Goal: Task Accomplishment & Management: Manage account settings

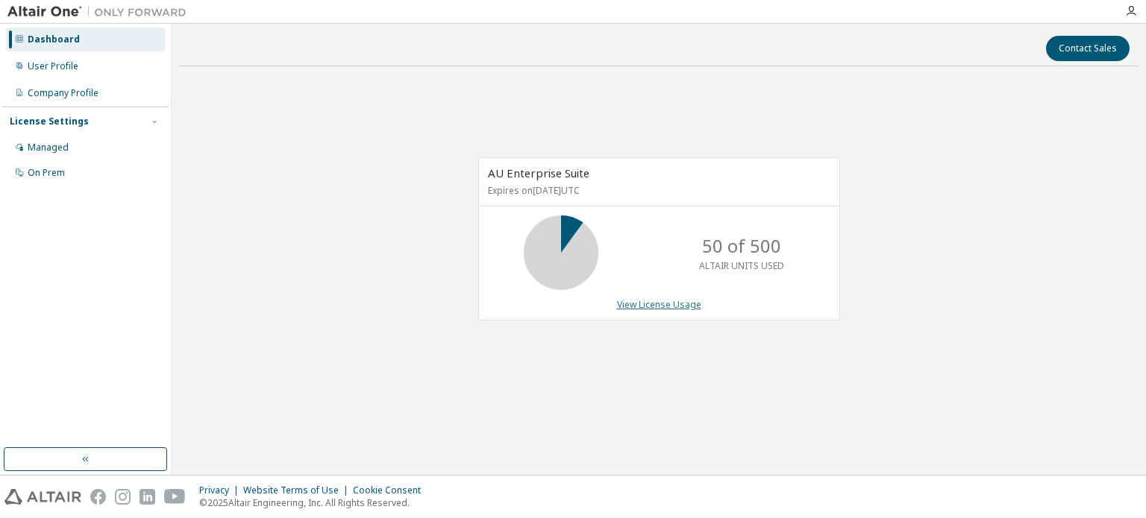
click at [647, 305] on link "View License Usage" at bounding box center [659, 304] width 84 height 13
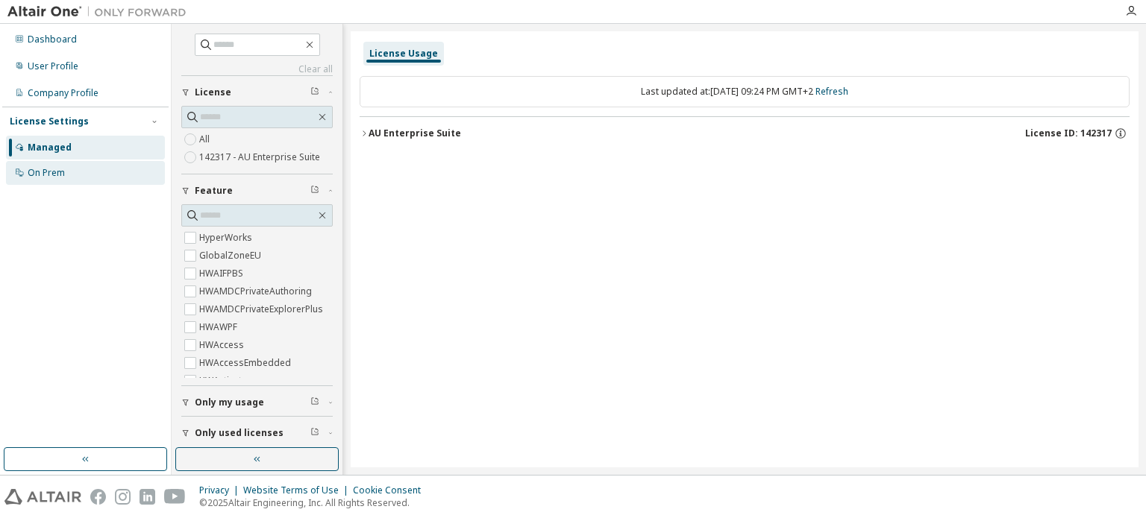
click at [38, 170] on div "On Prem" at bounding box center [46, 173] width 37 height 12
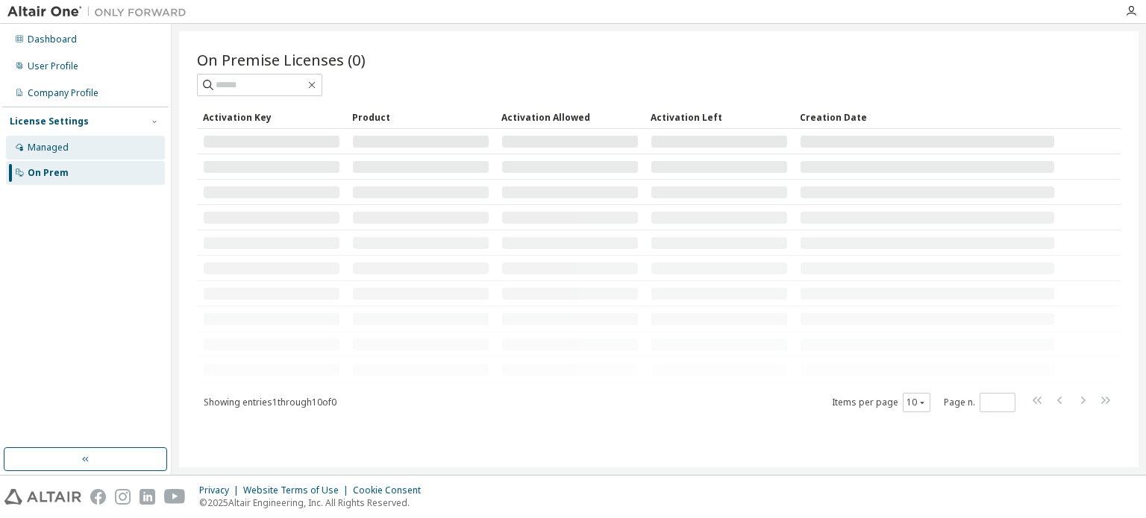
click at [51, 148] on div "Managed" at bounding box center [48, 148] width 41 height 12
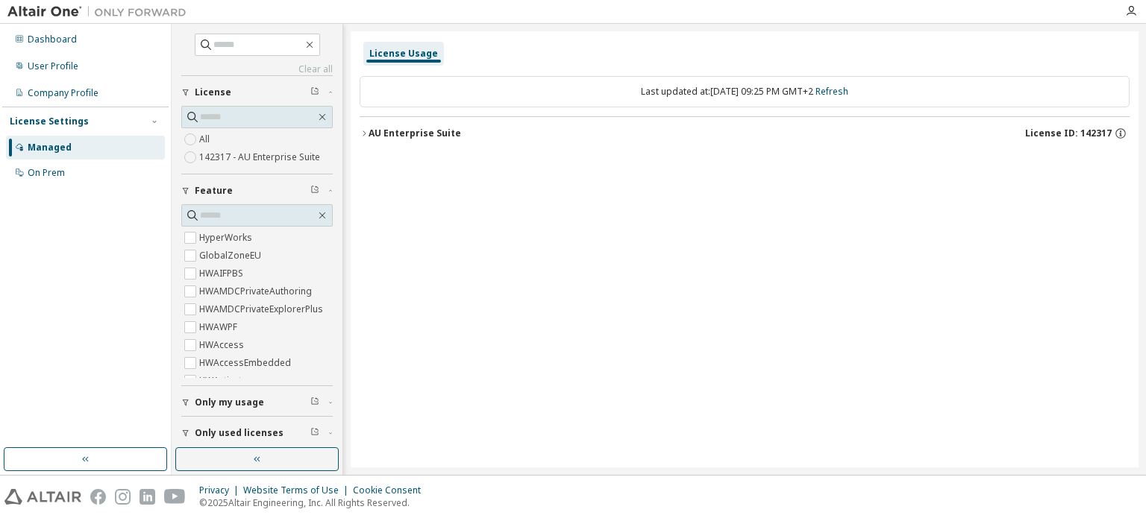
click at [365, 139] on button "AU Enterprise Suite License ID: 142317" at bounding box center [745, 133] width 770 height 33
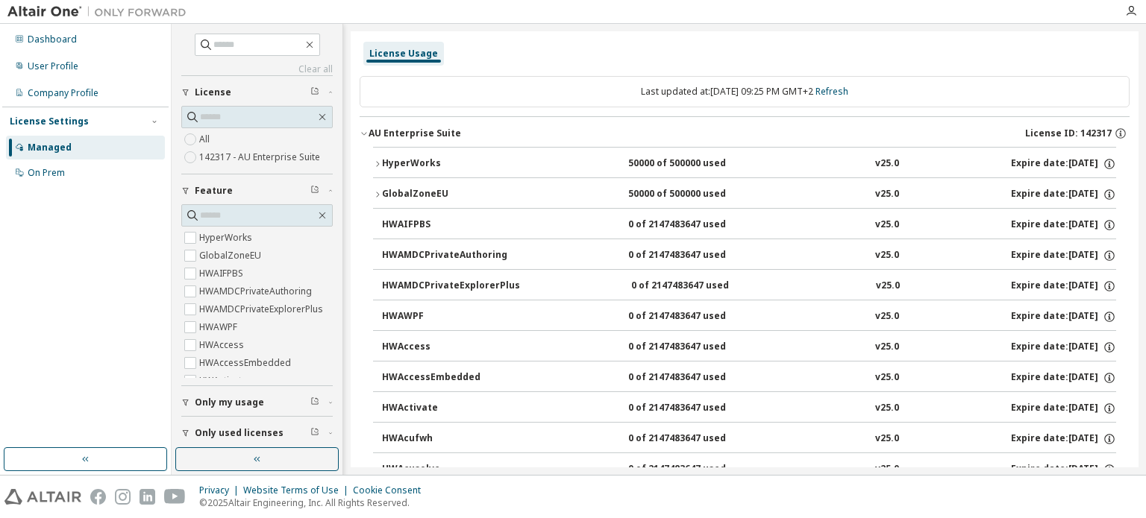
click at [361, 133] on icon "button" at bounding box center [364, 133] width 9 height 9
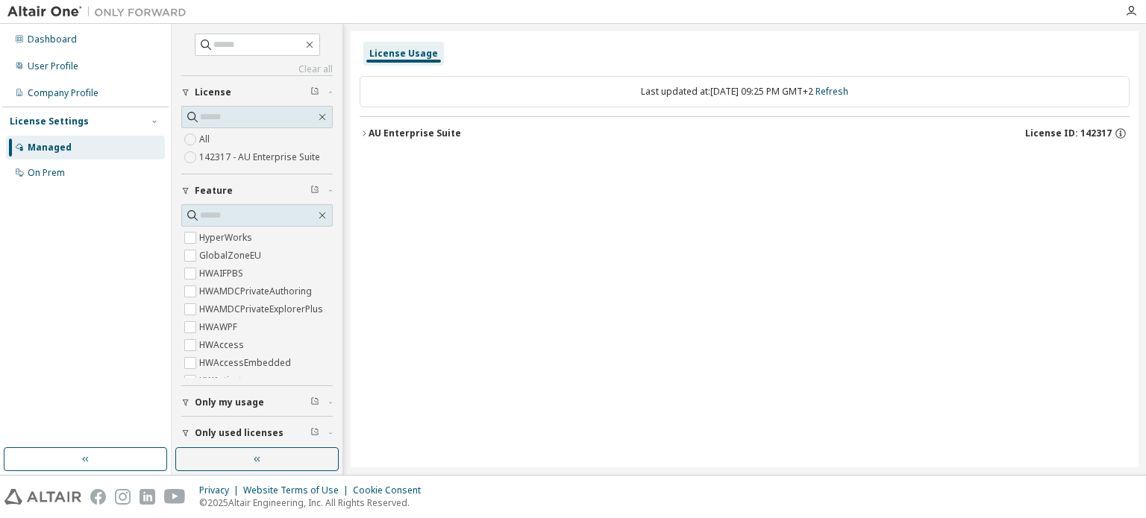
click at [367, 134] on icon "button" at bounding box center [364, 133] width 9 height 9
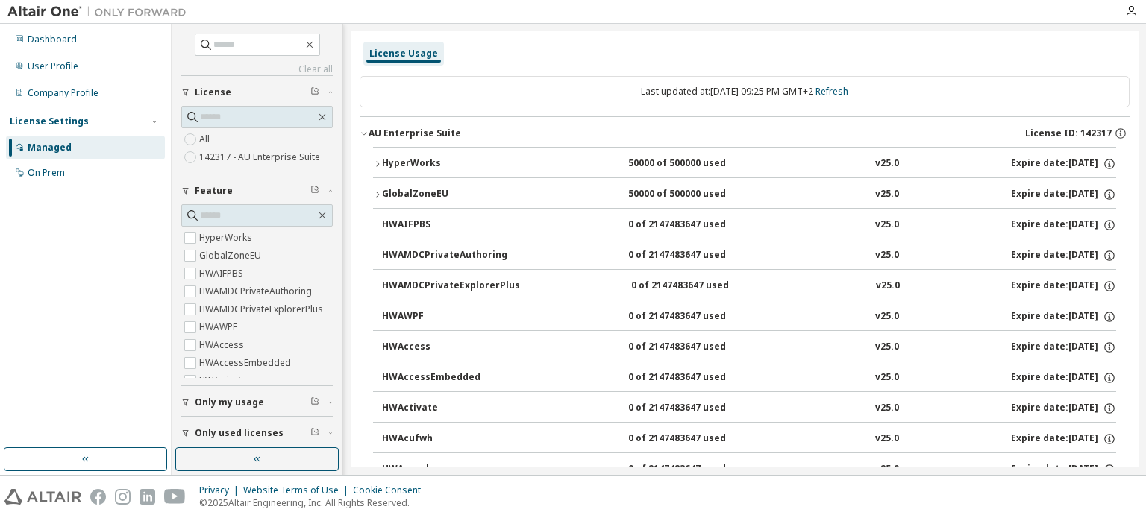
click at [66, 160] on div "Managed On Prem" at bounding box center [85, 160] width 166 height 49
click at [60, 183] on div "On Prem" at bounding box center [85, 173] width 159 height 24
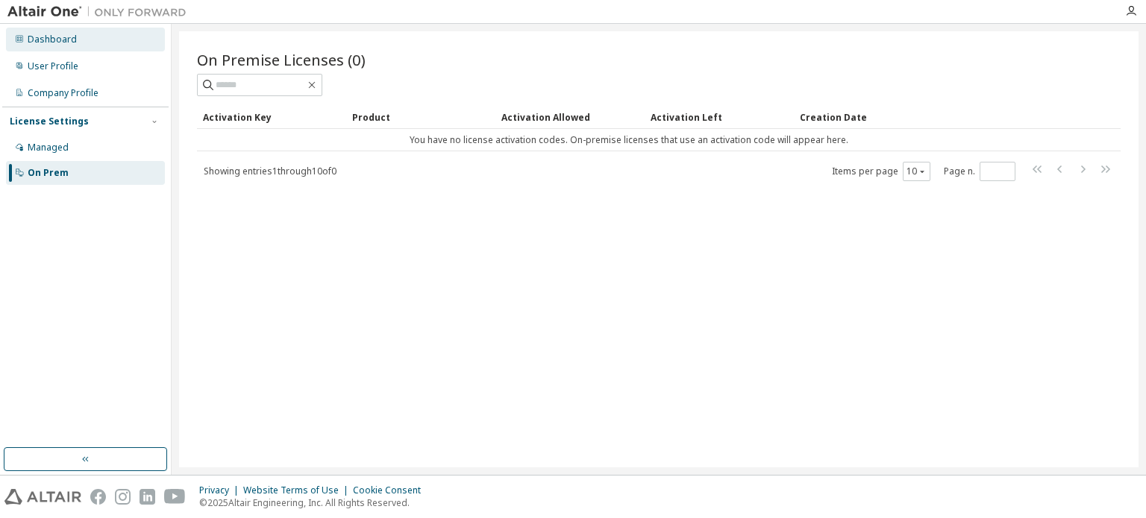
click at [69, 32] on div "Dashboard" at bounding box center [85, 40] width 159 height 24
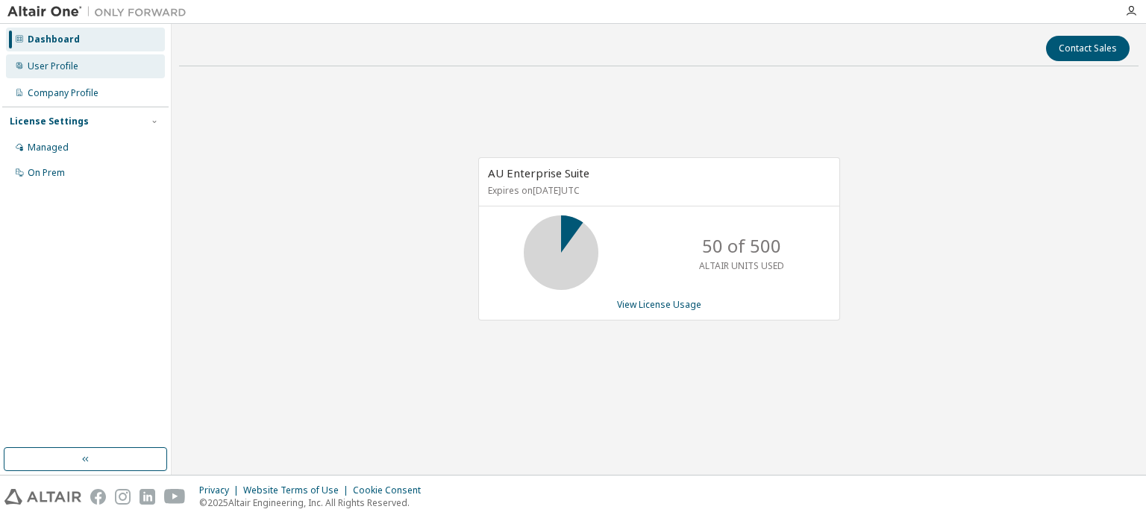
click at [66, 62] on div "User Profile" at bounding box center [53, 66] width 51 height 12
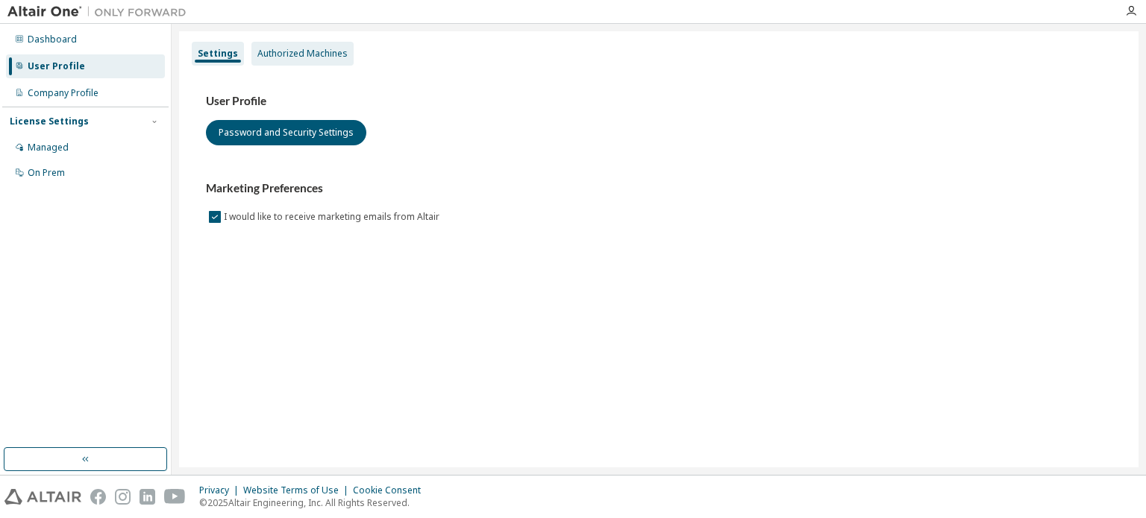
click at [296, 56] on div "Authorized Machines" at bounding box center [302, 54] width 90 height 12
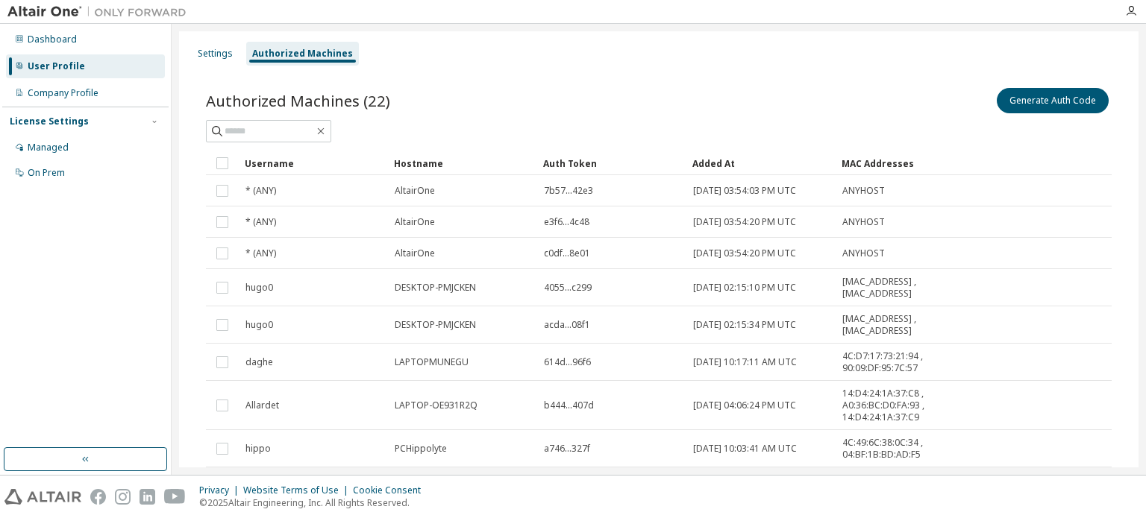
click at [718, 160] on div "Added At" at bounding box center [760, 163] width 137 height 24
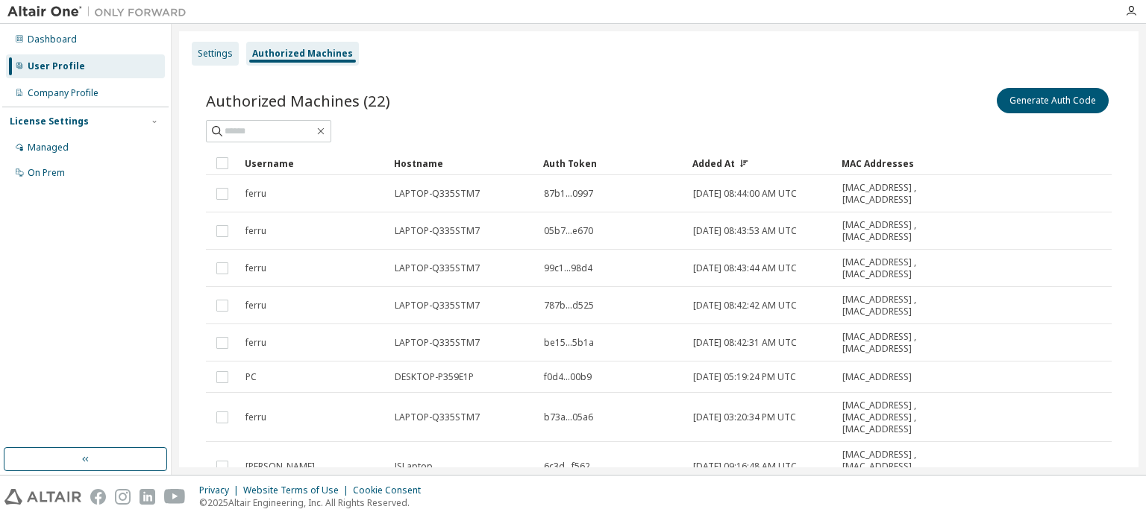
click at [206, 56] on div "Settings" at bounding box center [215, 54] width 35 height 12
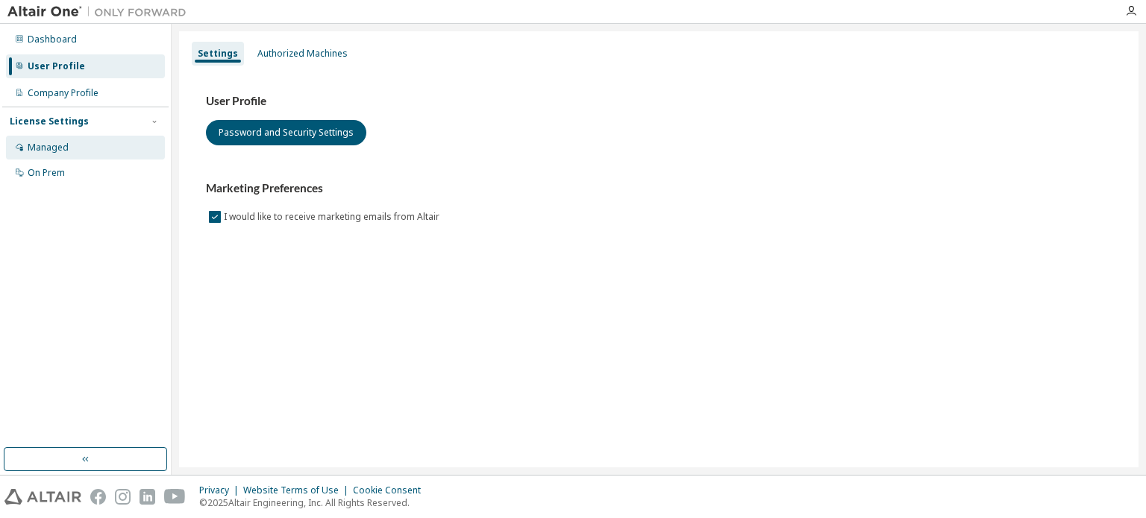
click at [87, 157] on div "Managed" at bounding box center [85, 148] width 159 height 24
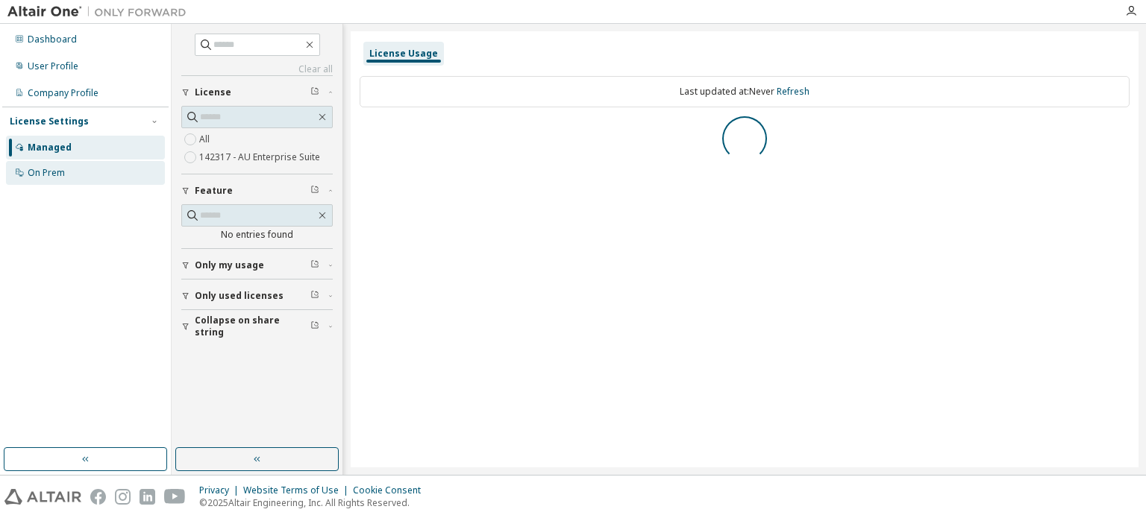
click at [84, 170] on div "On Prem" at bounding box center [85, 173] width 159 height 24
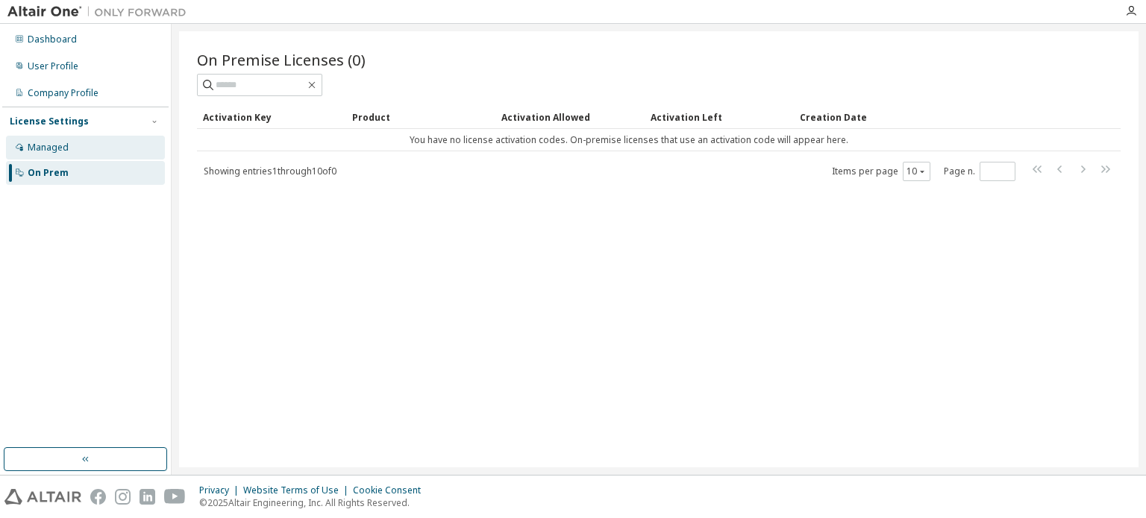
click at [82, 139] on div "Managed" at bounding box center [85, 148] width 159 height 24
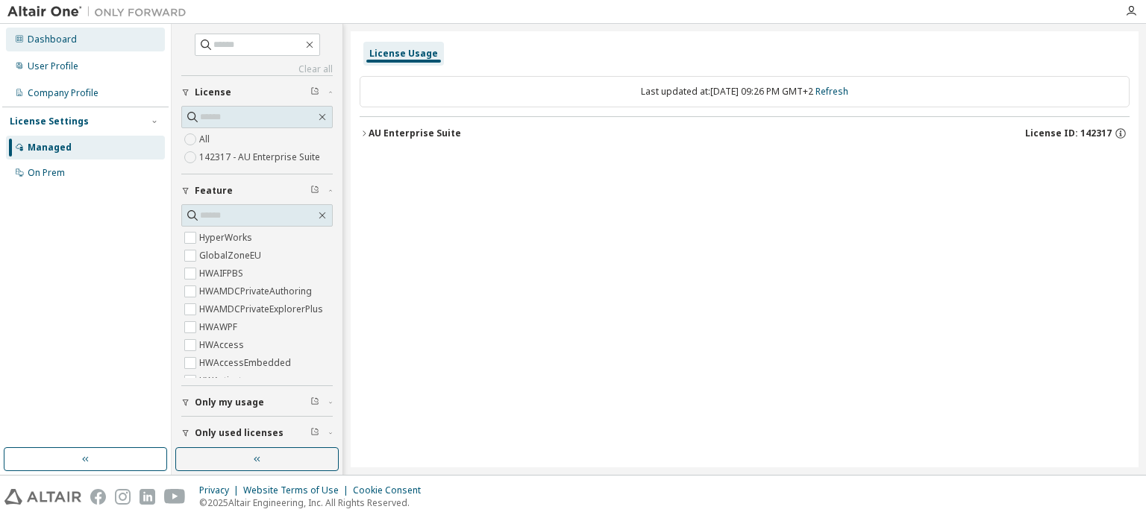
click at [54, 47] on div "Dashboard" at bounding box center [85, 40] width 159 height 24
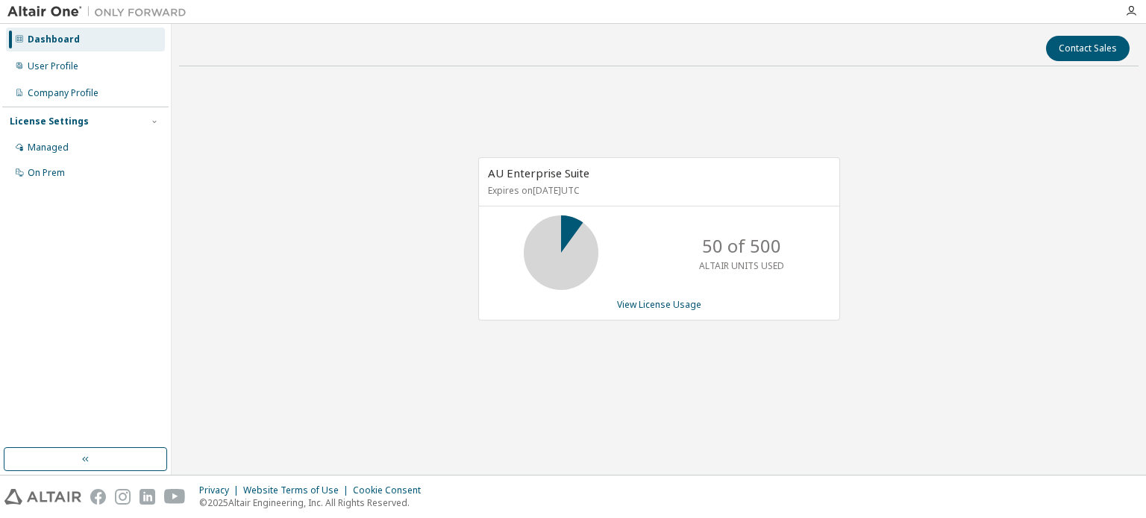
click at [44, 18] on img at bounding box center [100, 11] width 186 height 15
click at [48, 8] on img at bounding box center [100, 11] width 186 height 15
click at [69, 143] on div "Managed" at bounding box center [85, 148] width 159 height 24
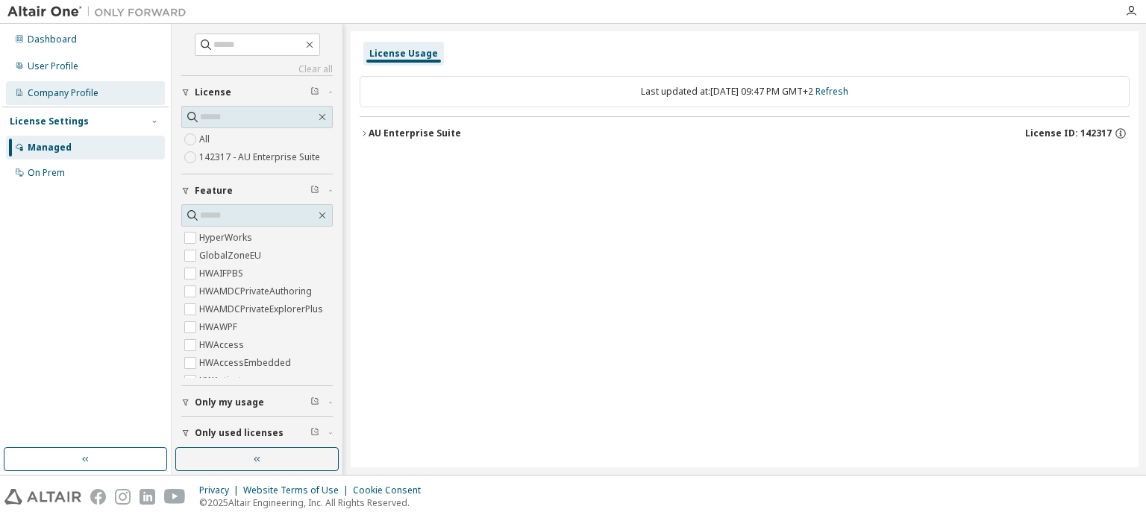
click at [71, 86] on div "Company Profile" at bounding box center [85, 93] width 159 height 24
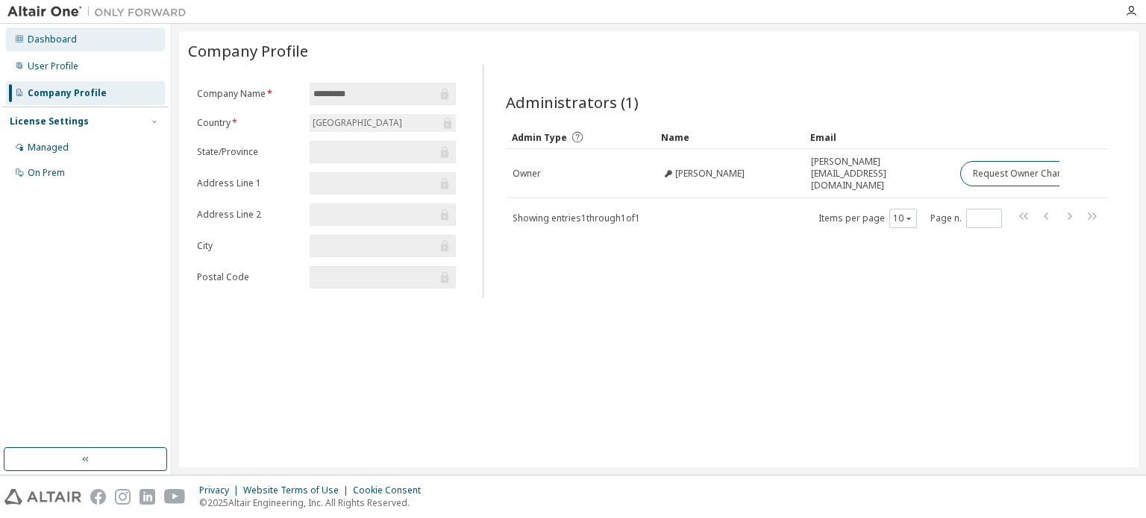
click at [66, 42] on div "Dashboard" at bounding box center [52, 40] width 49 height 12
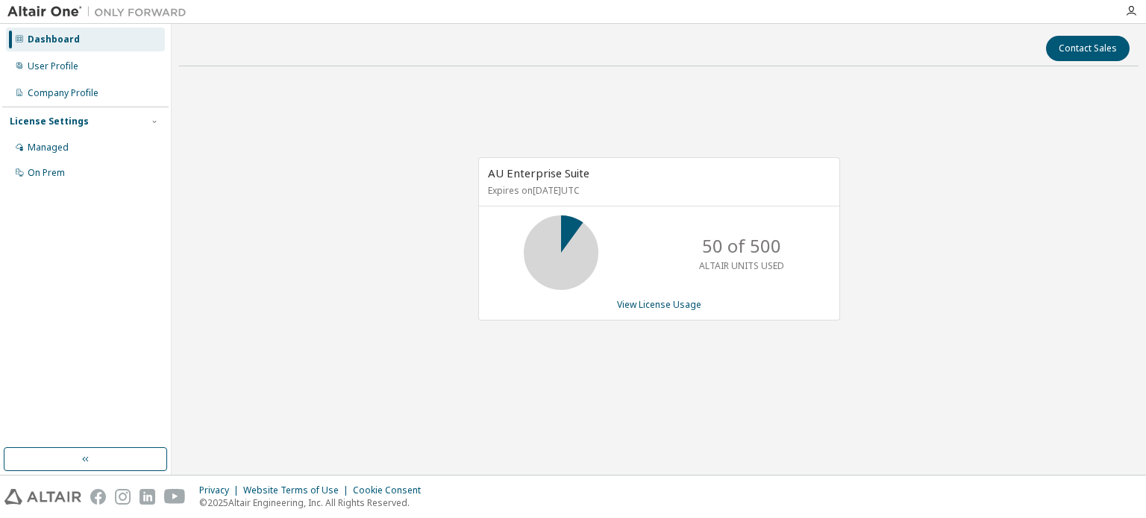
click at [63, 51] on div "Dashboard User Profile Company Profile License Settings Managed On Prem" at bounding box center [85, 106] width 166 height 160
click at [63, 62] on div "User Profile" at bounding box center [53, 66] width 51 height 12
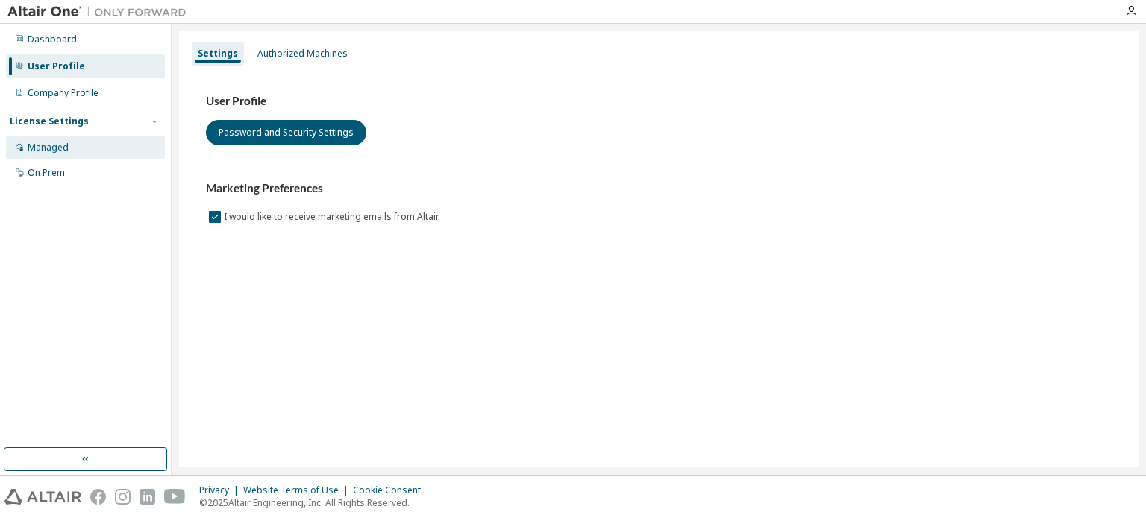
click at [84, 154] on div "Managed" at bounding box center [85, 148] width 159 height 24
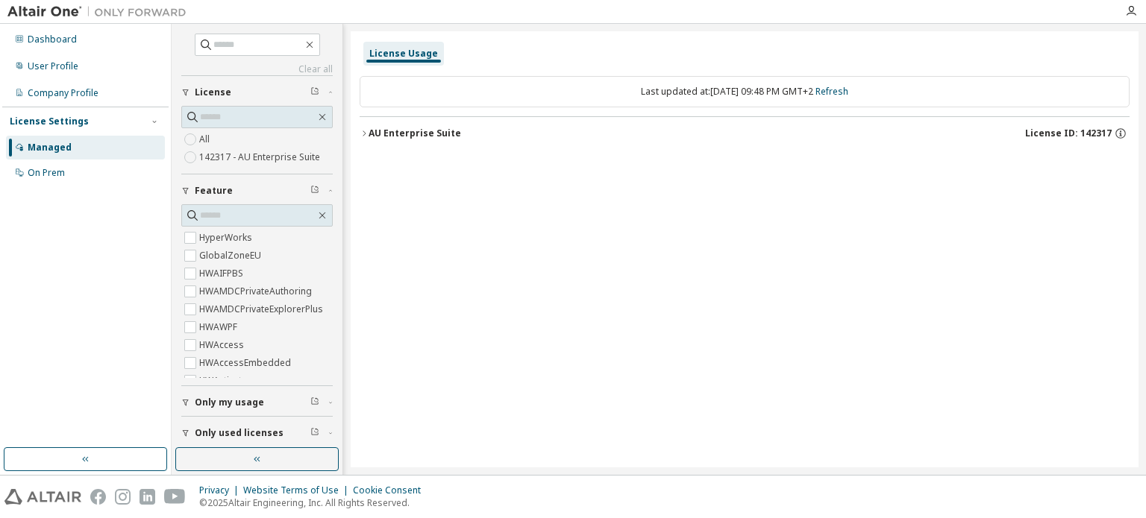
click at [207, 163] on label "142317 - AU Enterprise Suite" at bounding box center [261, 157] width 124 height 18
click at [406, 129] on div "AU Enterprise Suite" at bounding box center [415, 134] width 92 height 12
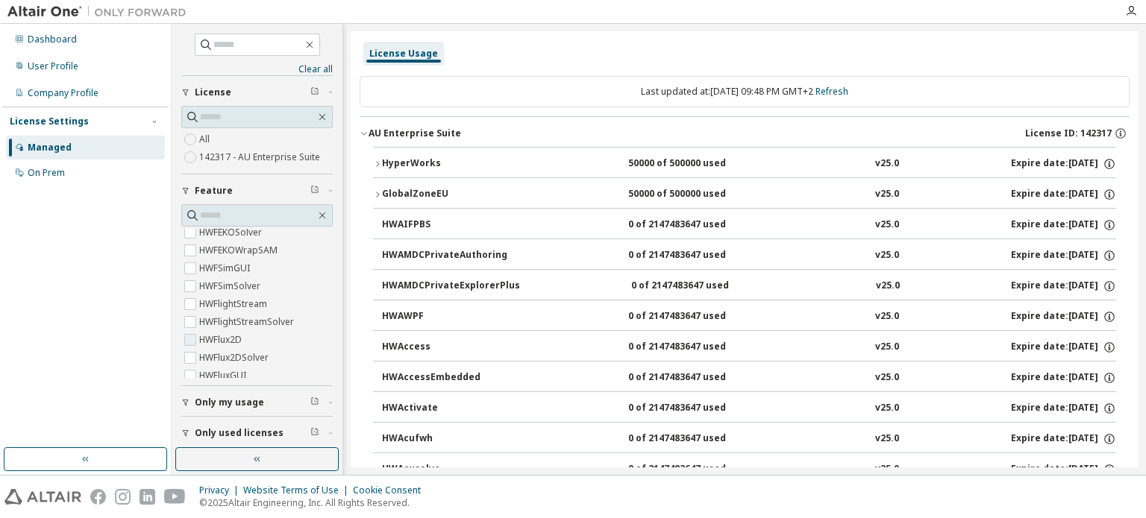
scroll to position [1385, 0]
click at [207, 305] on label "HWFSimGUI" at bounding box center [226, 303] width 54 height 18
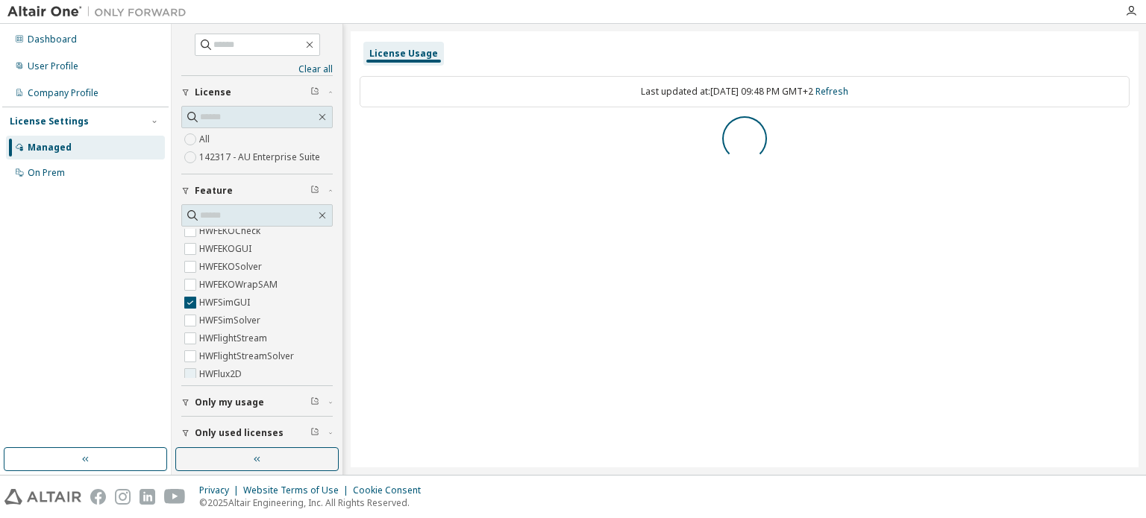
scroll to position [0, 0]
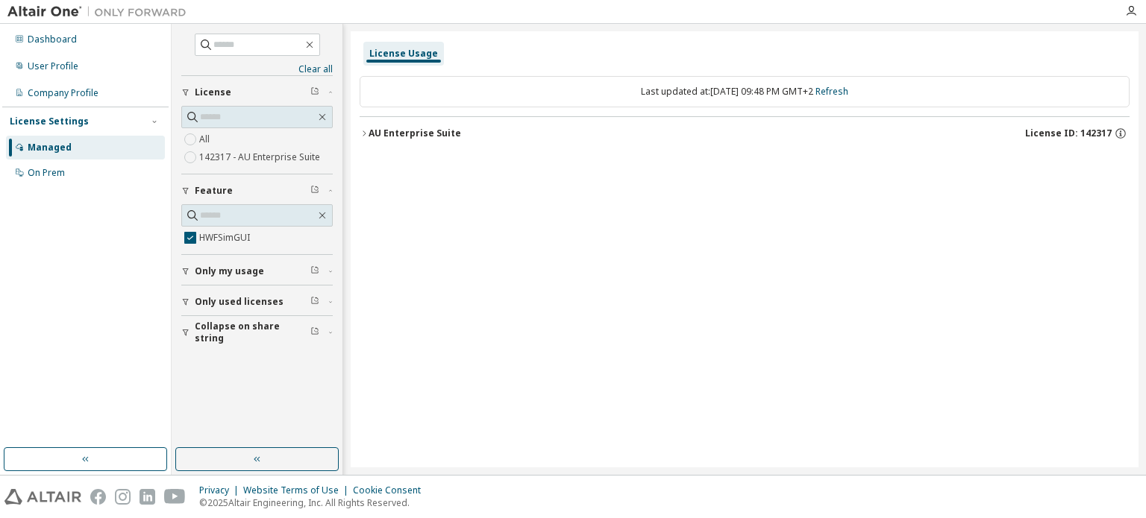
click at [428, 139] on div "AU Enterprise Suite" at bounding box center [415, 134] width 92 height 12
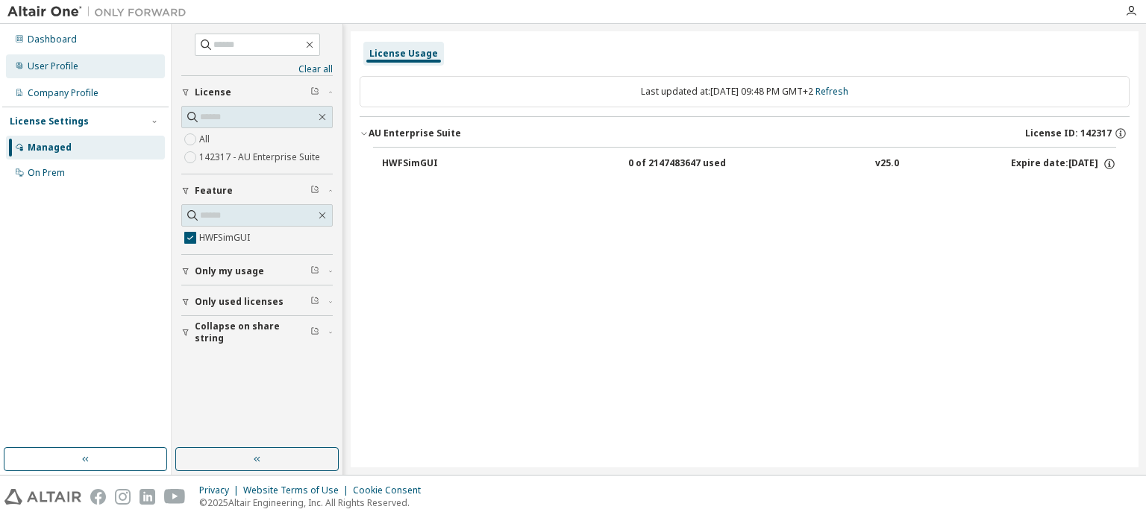
click at [81, 65] on div "User Profile" at bounding box center [85, 66] width 159 height 24
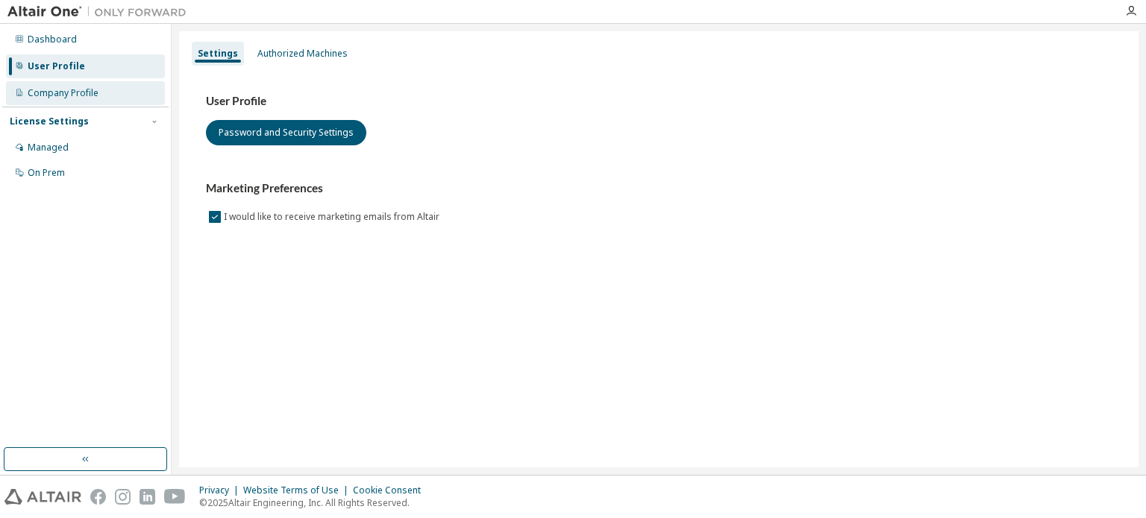
click at [85, 92] on div "Company Profile" at bounding box center [63, 93] width 71 height 12
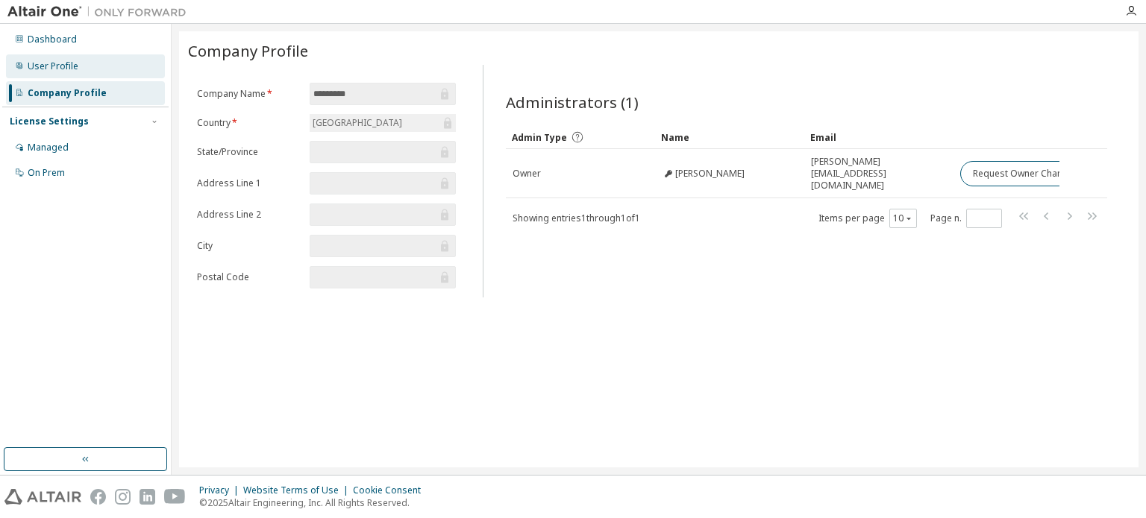
click at [84, 66] on div "User Profile" at bounding box center [85, 66] width 159 height 24
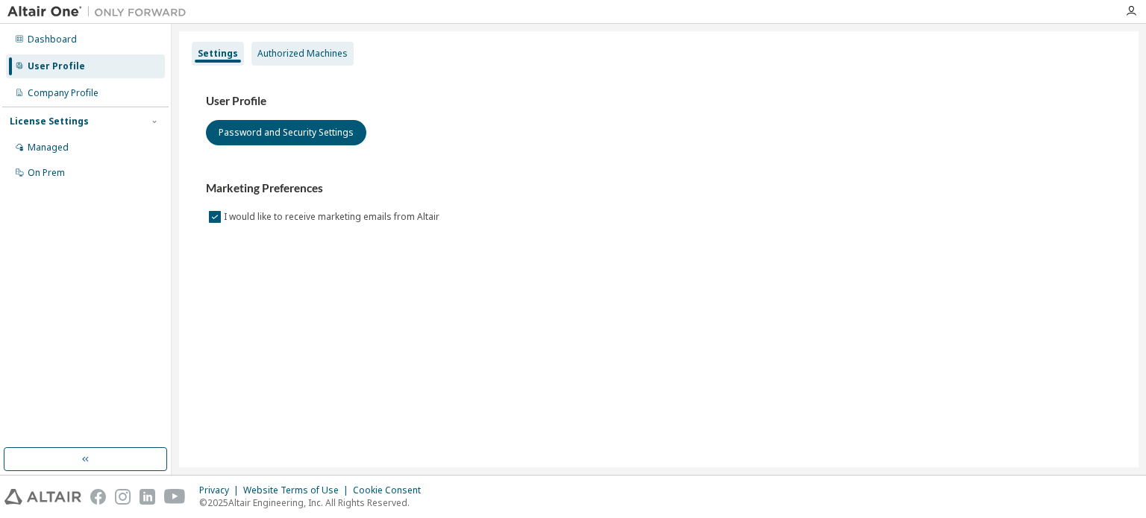
click at [296, 44] on div "Authorized Machines" at bounding box center [302, 54] width 102 height 24
click at [277, 48] on div "Authorized Machines" at bounding box center [302, 54] width 90 height 12
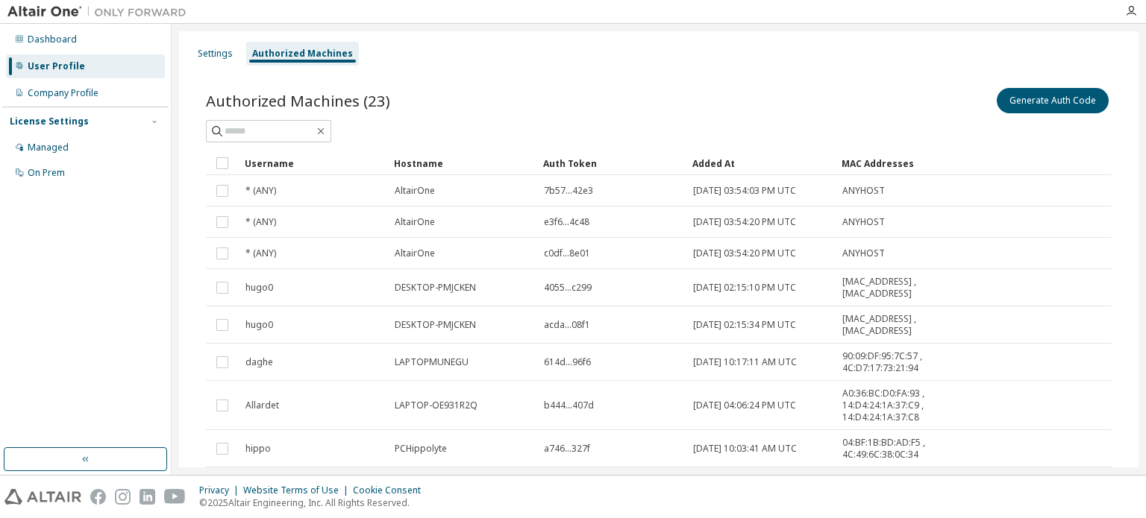
click at [709, 158] on div "Added At" at bounding box center [760, 163] width 137 height 24
